Goal: Check status: Check status

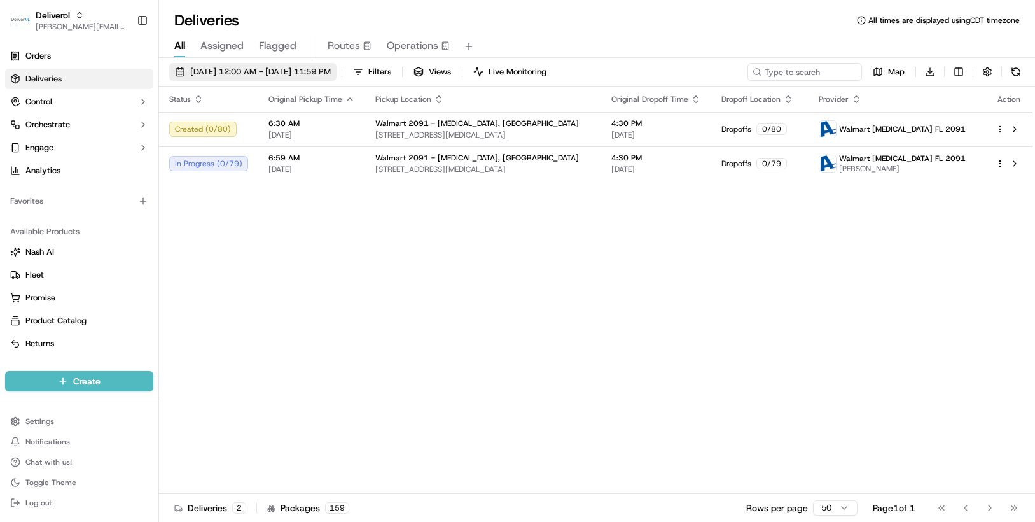
click at [337, 66] on button "09/20/2025 12:00 AM - 09/20/2025 11:59 PM" at bounding box center [252, 72] width 167 height 18
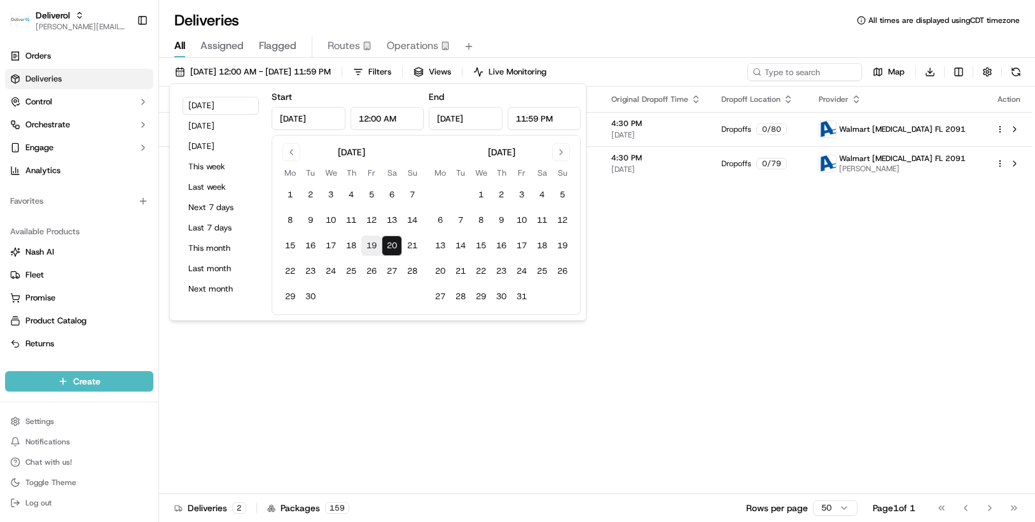
click at [375, 246] on button "19" at bounding box center [371, 245] width 20 height 20
type input "Sep 19, 2025"
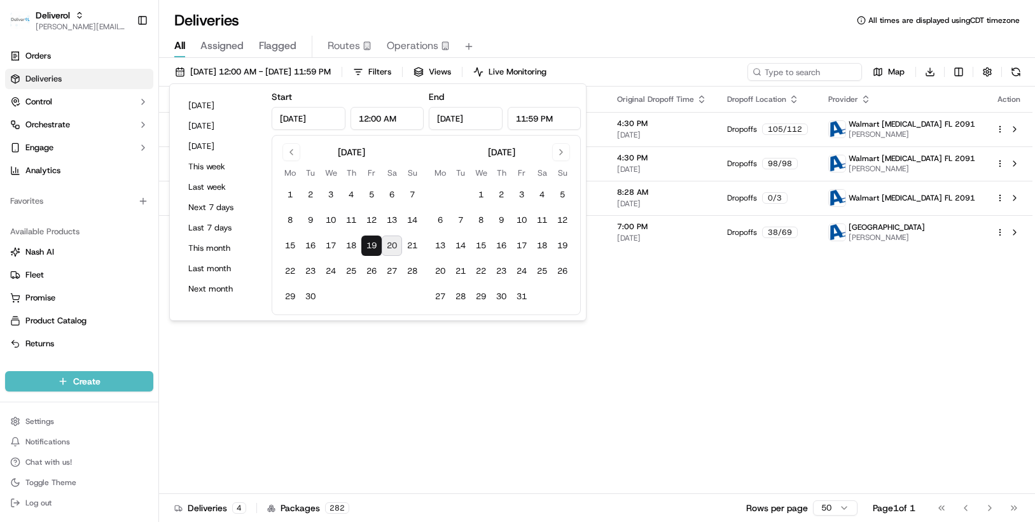
click at [621, 292] on div "Status Original Pickup Time Pickup Location Original Dropoff Time Dropoff Locat…" at bounding box center [595, 290] width 873 height 407
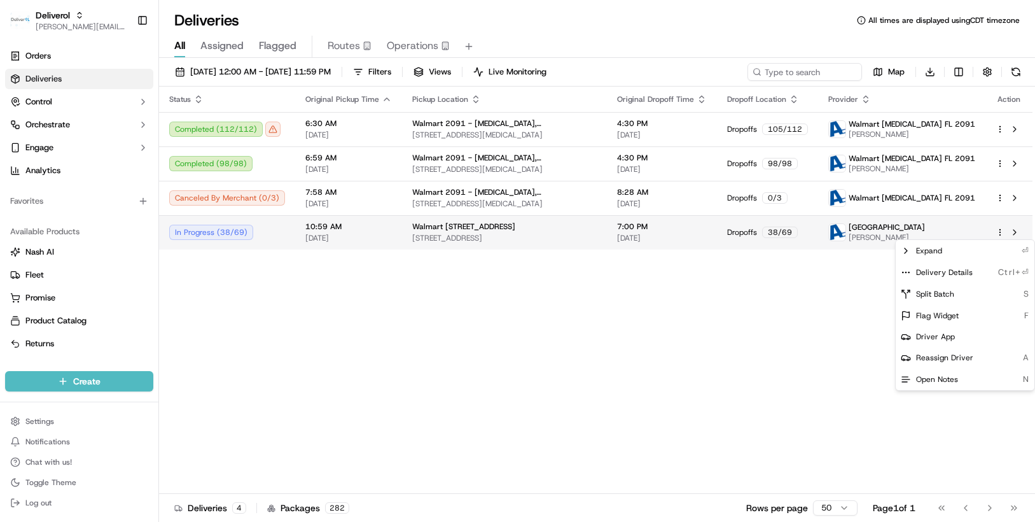
click at [1003, 232] on html "Deliverol chris.sexton@deliverol.com Toggle Sidebar Orders Deliveries Control O…" at bounding box center [517, 261] width 1035 height 522
click at [947, 269] on span "Delivery Details" at bounding box center [944, 272] width 57 height 10
